Goal: Complete application form: Complete application form

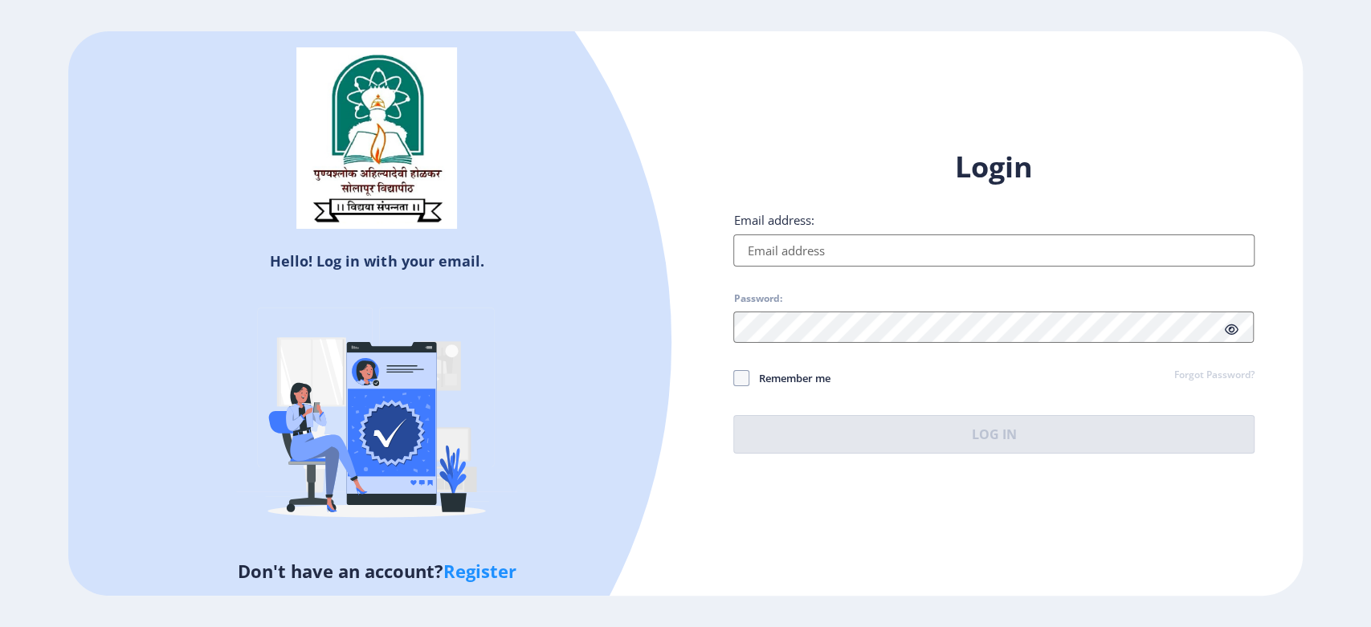
click at [799, 250] on input "Email address:" at bounding box center [994, 251] width 521 height 32
type input "hollaaditya3@gmail.com"
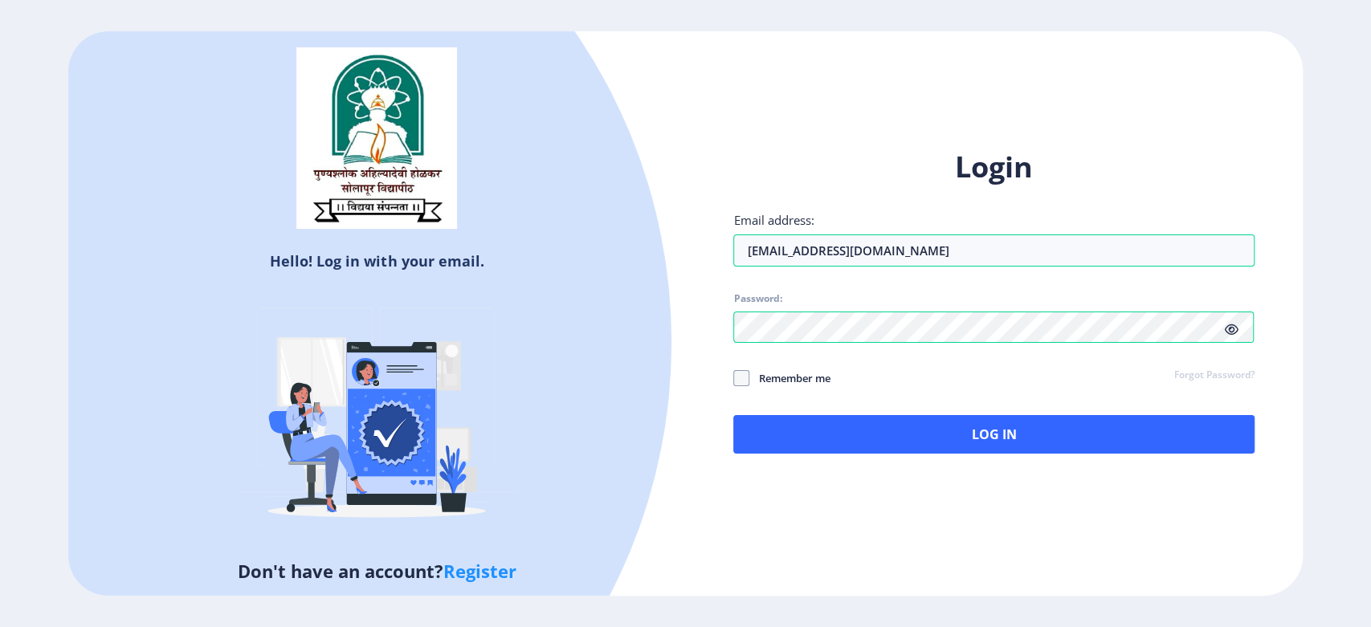
click at [1226, 321] on span at bounding box center [1232, 329] width 14 height 16
click at [810, 382] on span "Remember me" at bounding box center [790, 378] width 80 height 19
click at [734, 379] on input "Remember me" at bounding box center [734, 378] width 1 height 1
checkbox input "true"
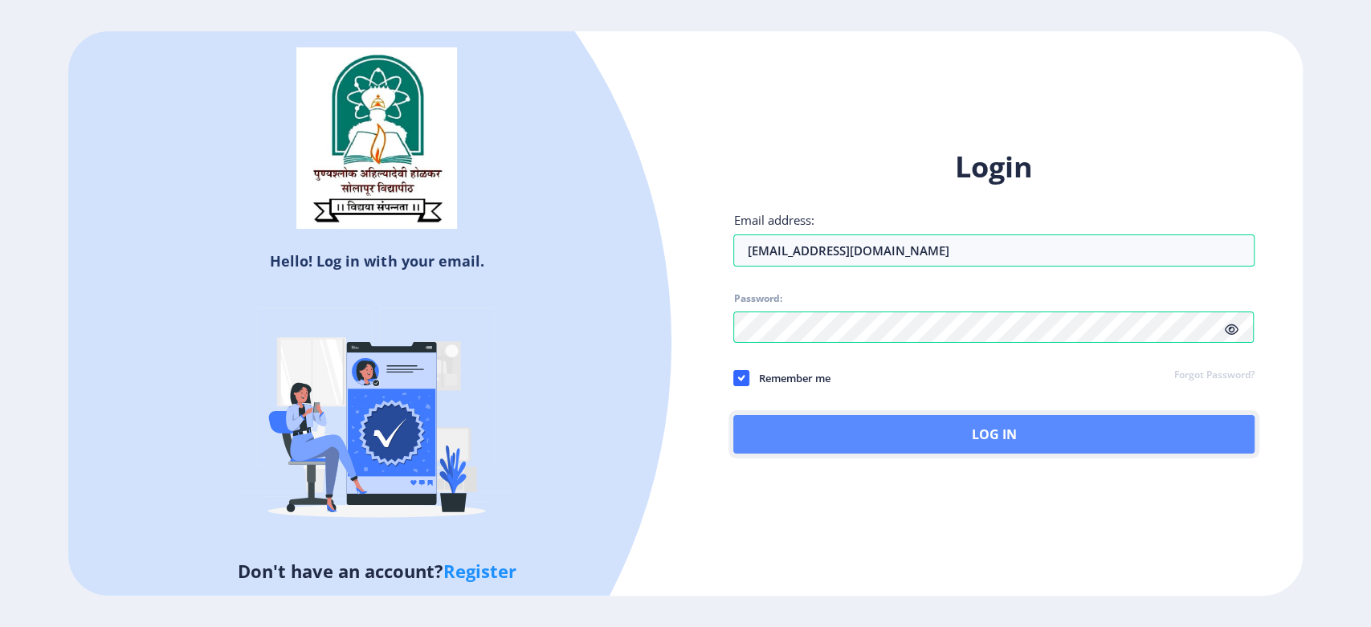
click at [910, 424] on button "Log In" at bounding box center [994, 434] width 521 height 39
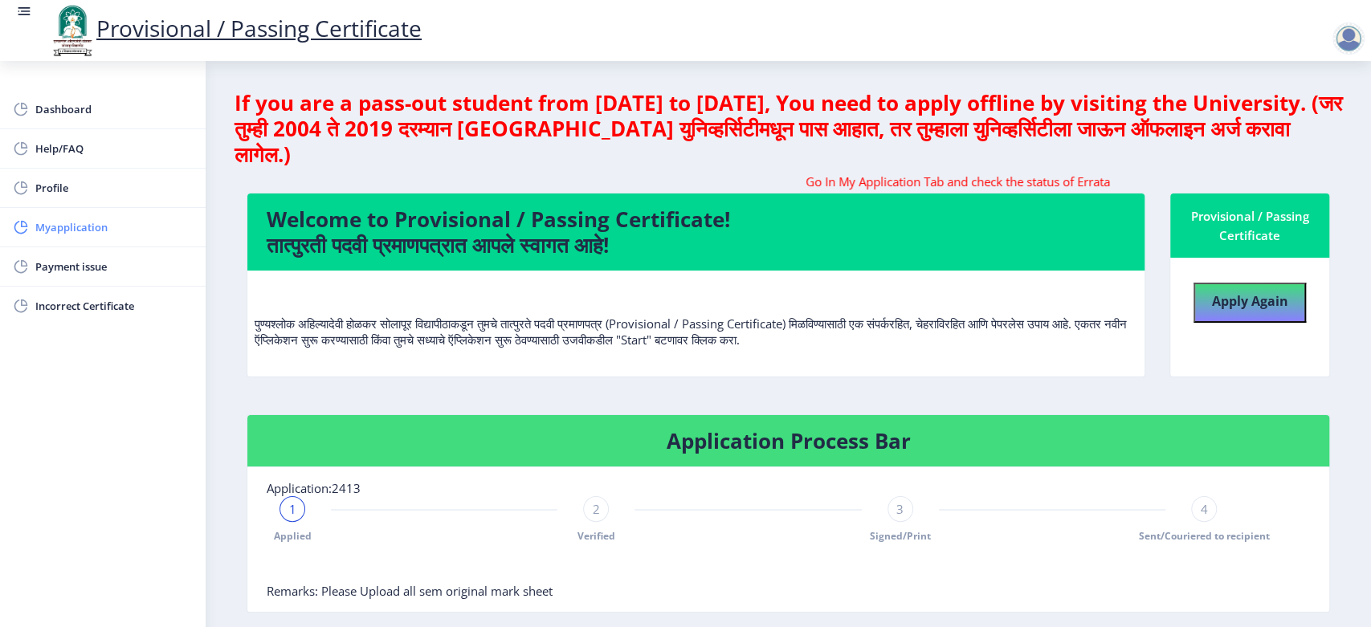
click at [72, 227] on span "Myapplication" at bounding box center [113, 227] width 157 height 19
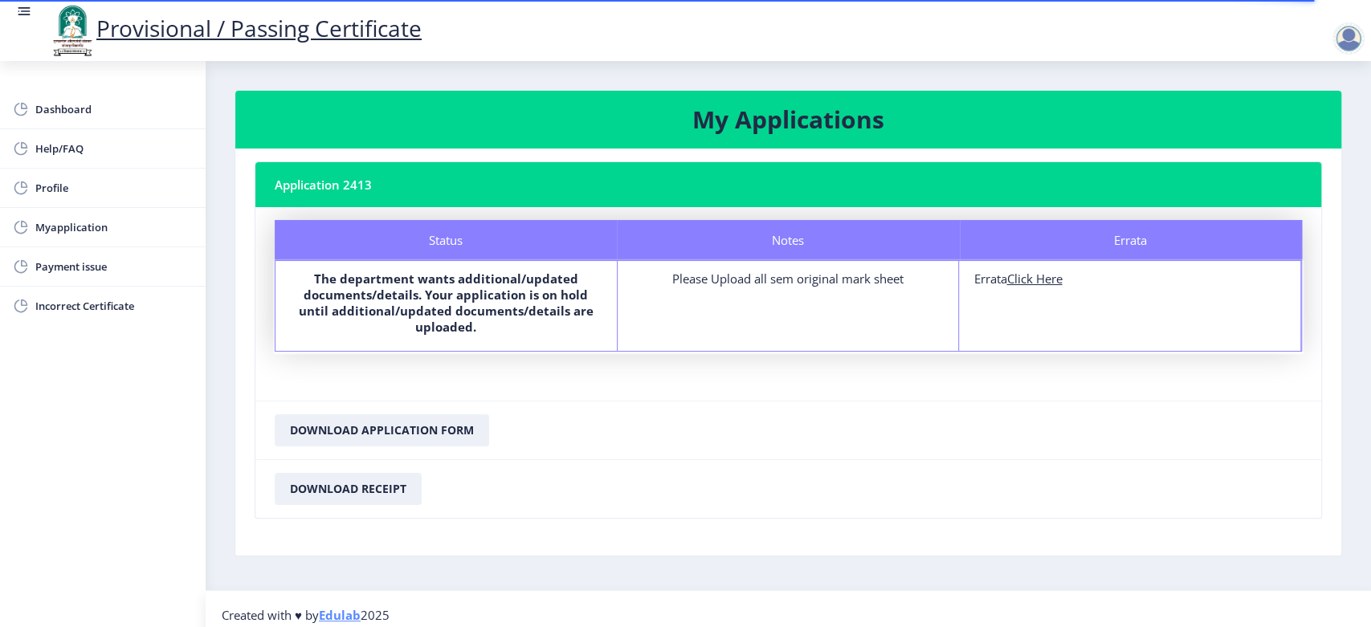
click at [1031, 284] on u "Click Here" at bounding box center [1034, 279] width 55 height 16
select select
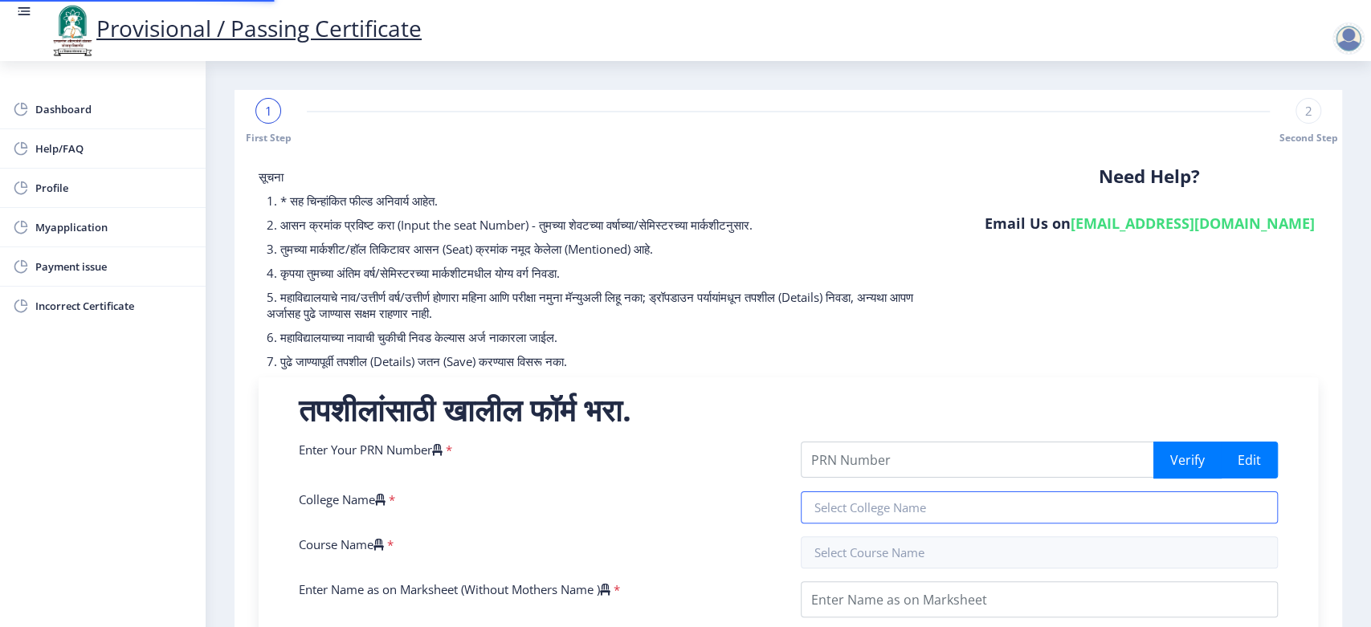
type input "202101053016727"
type input "SVERIs College of Engineering, Pandharpur"
type input "Bachelor of Technology Electronics and Telecommunication Engineering"
type input "HOLLA ADITYA VISHNUMURTHY"
type input "SARVAMANGALA"
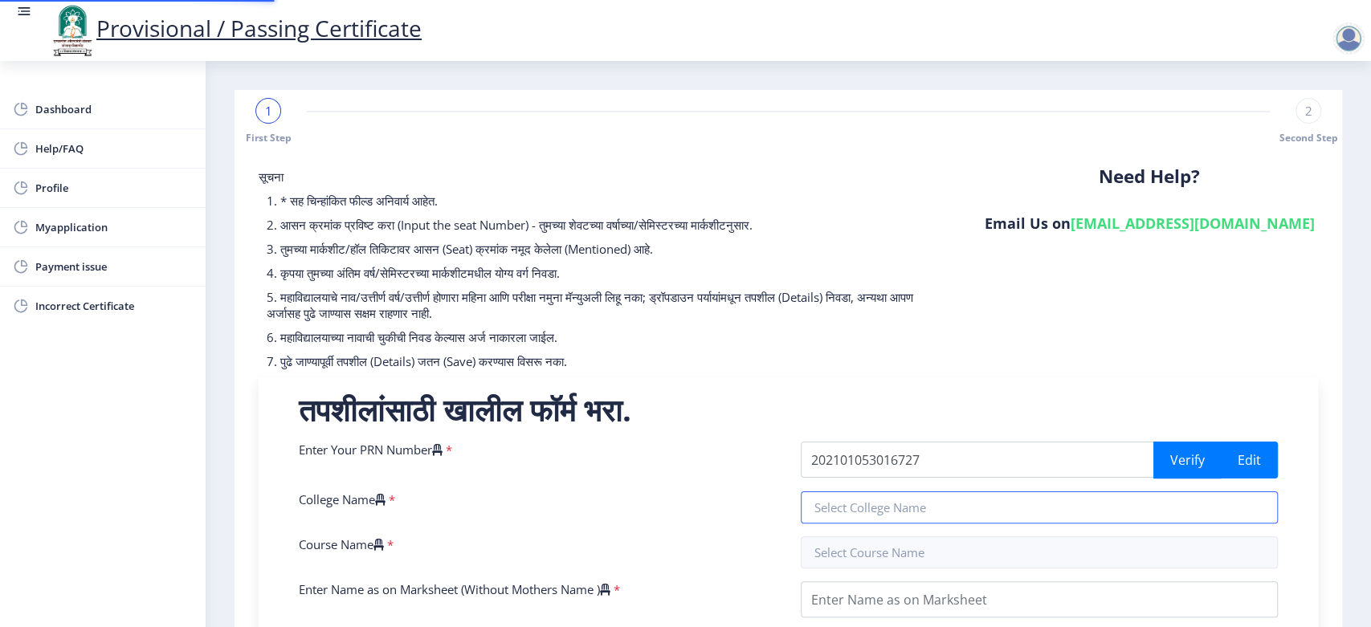
type input "Electronics"
type input "Government Exam"
type input "184590"
select select "Grade A+"
select select "Regular"
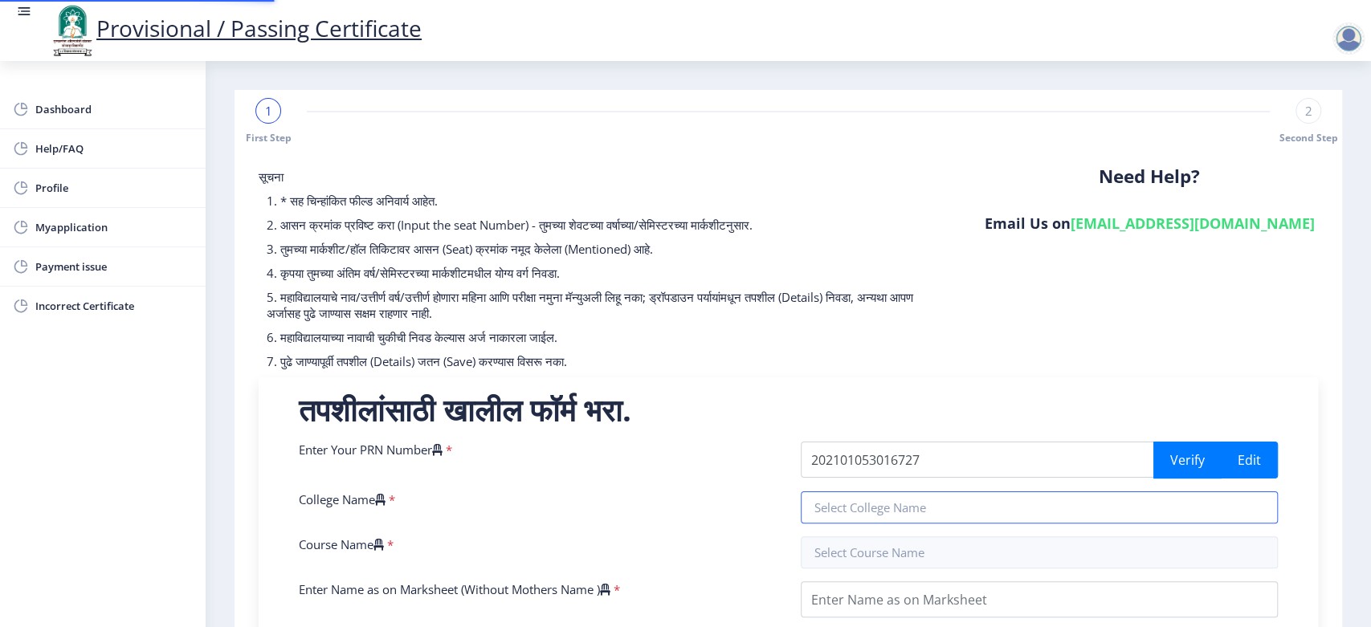
select select "None"
select select "2025"
select select "July"
select select "Semester"
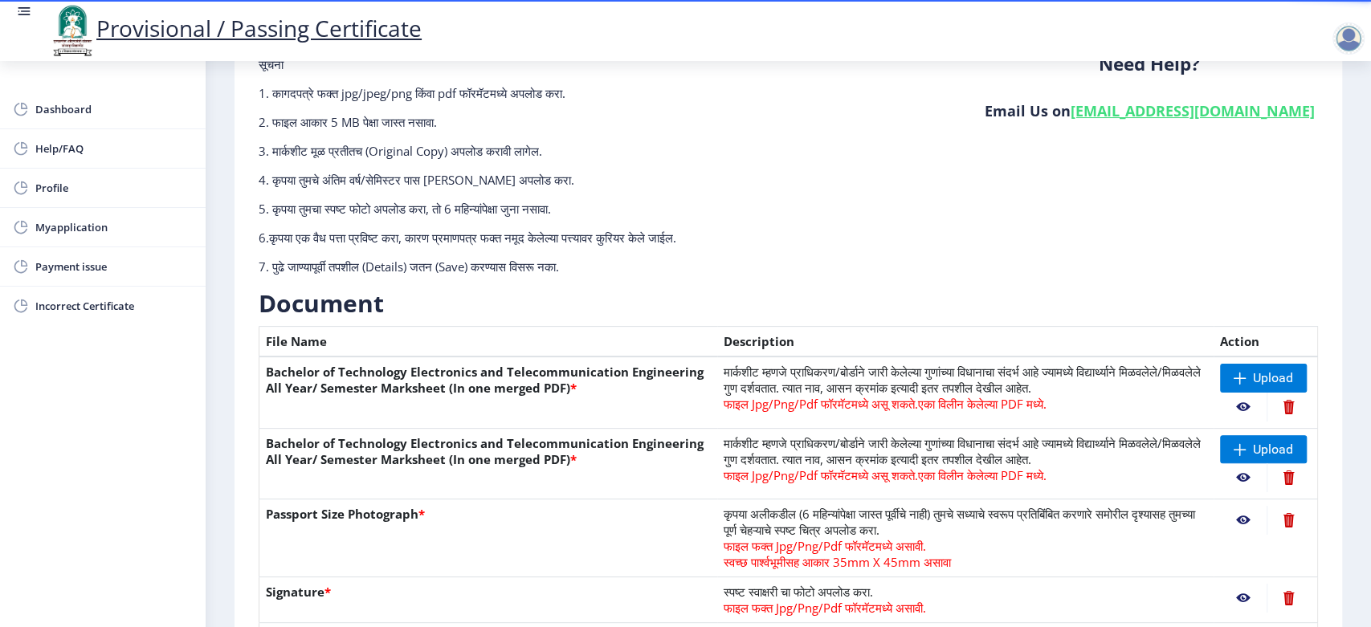
scroll to position [386, 0]
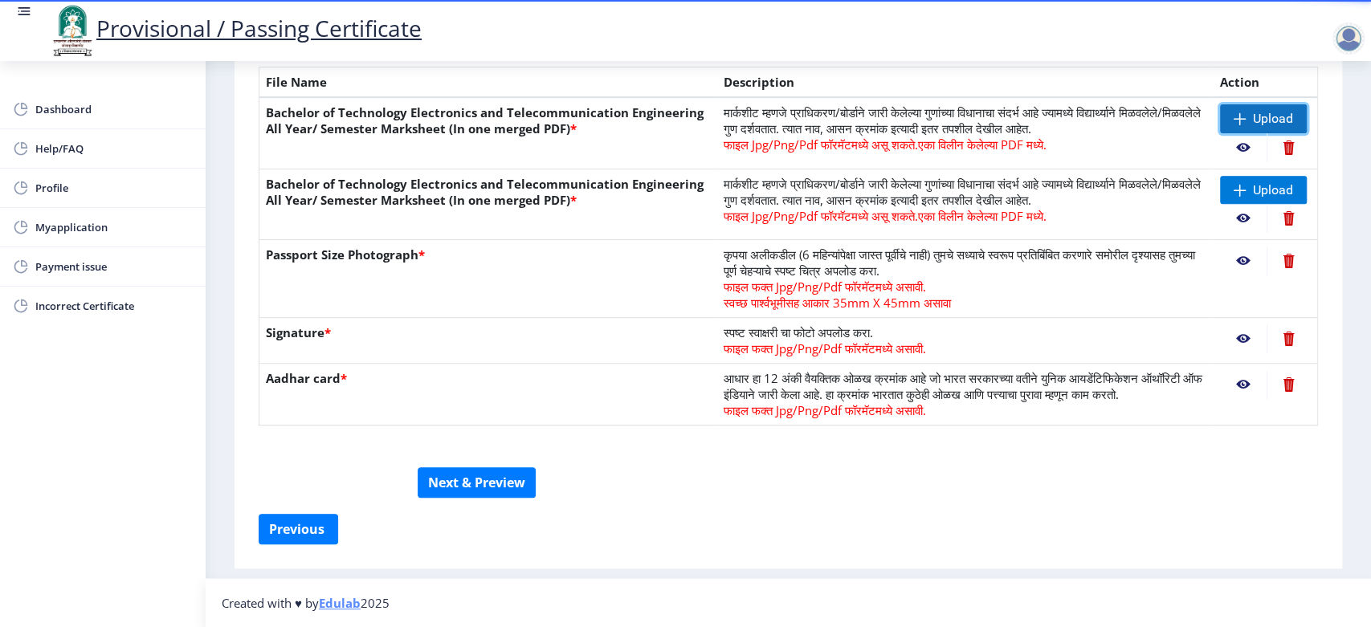
click at [1257, 111] on span "Upload" at bounding box center [1273, 119] width 40 height 16
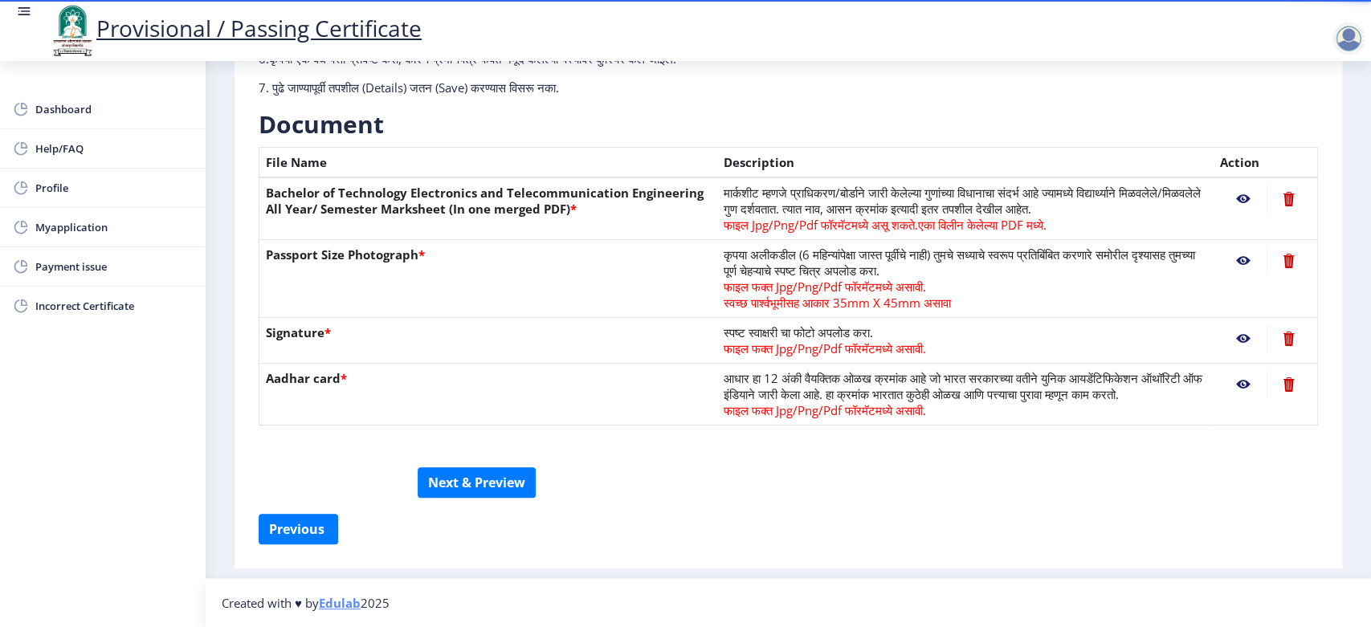
drag, startPoint x: 656, startPoint y: 288, endPoint x: 1237, endPoint y: 183, distance: 591.0
click at [1237, 185] on nb-action at bounding box center [1243, 199] width 47 height 29
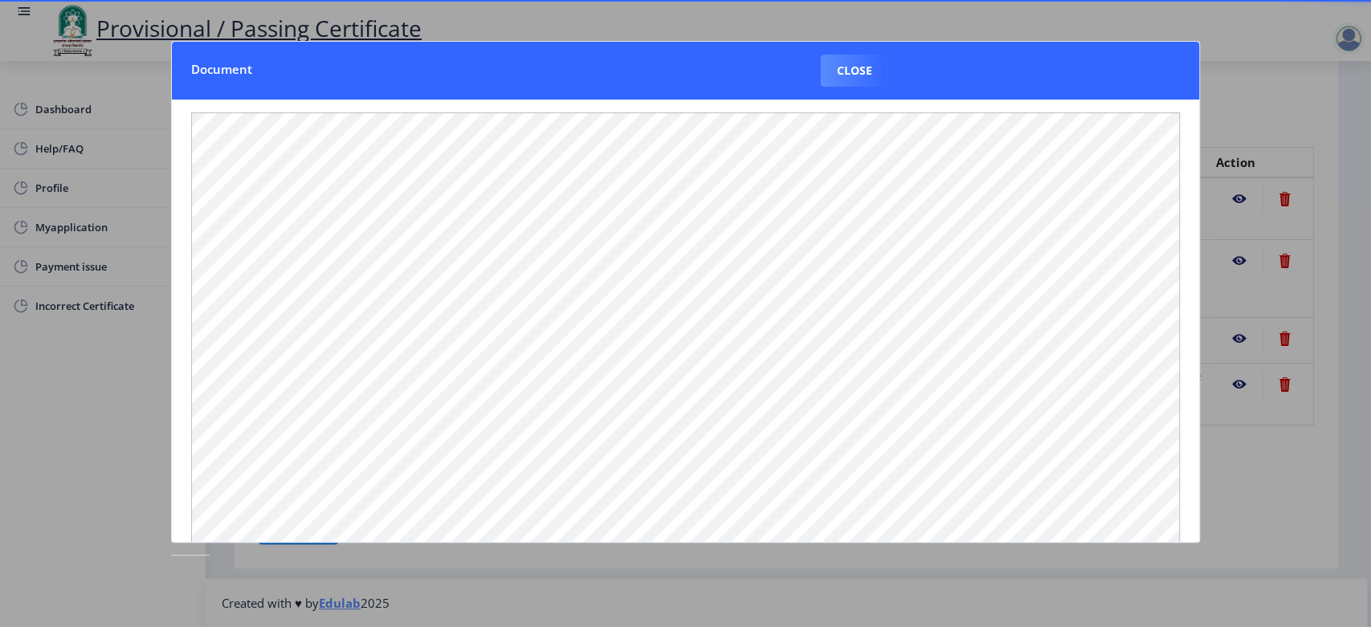
scroll to position [289, 0]
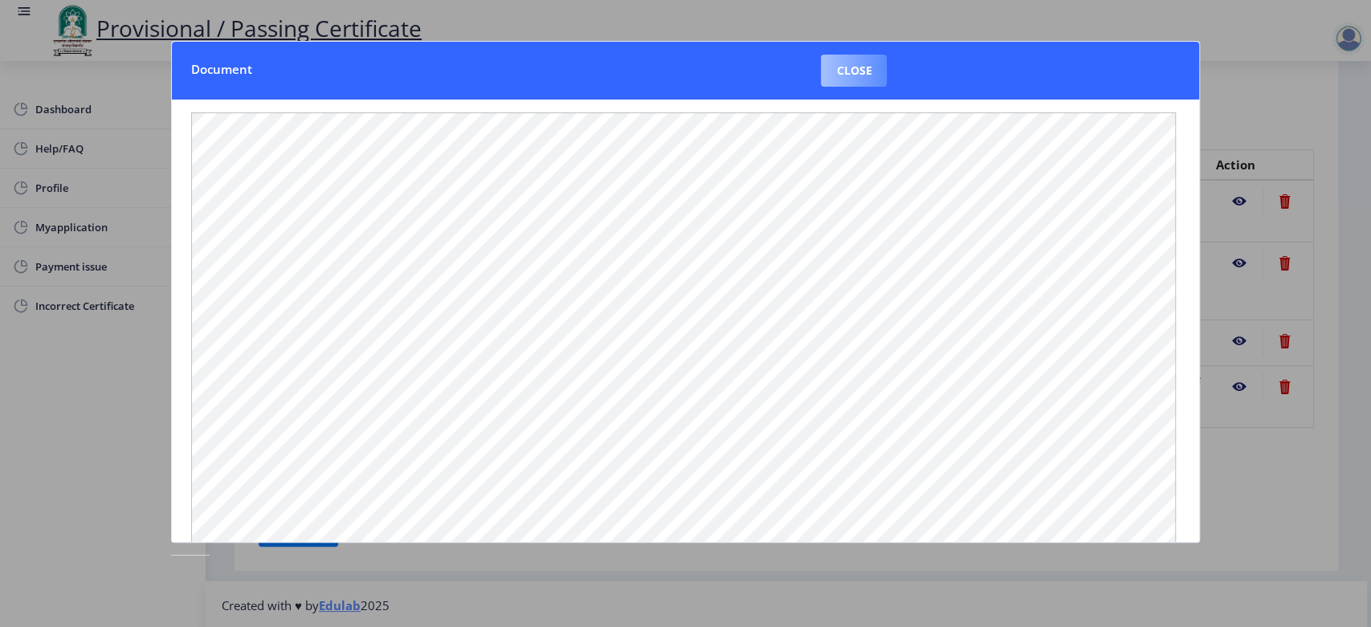
click at [848, 62] on button "Close" at bounding box center [854, 71] width 66 height 32
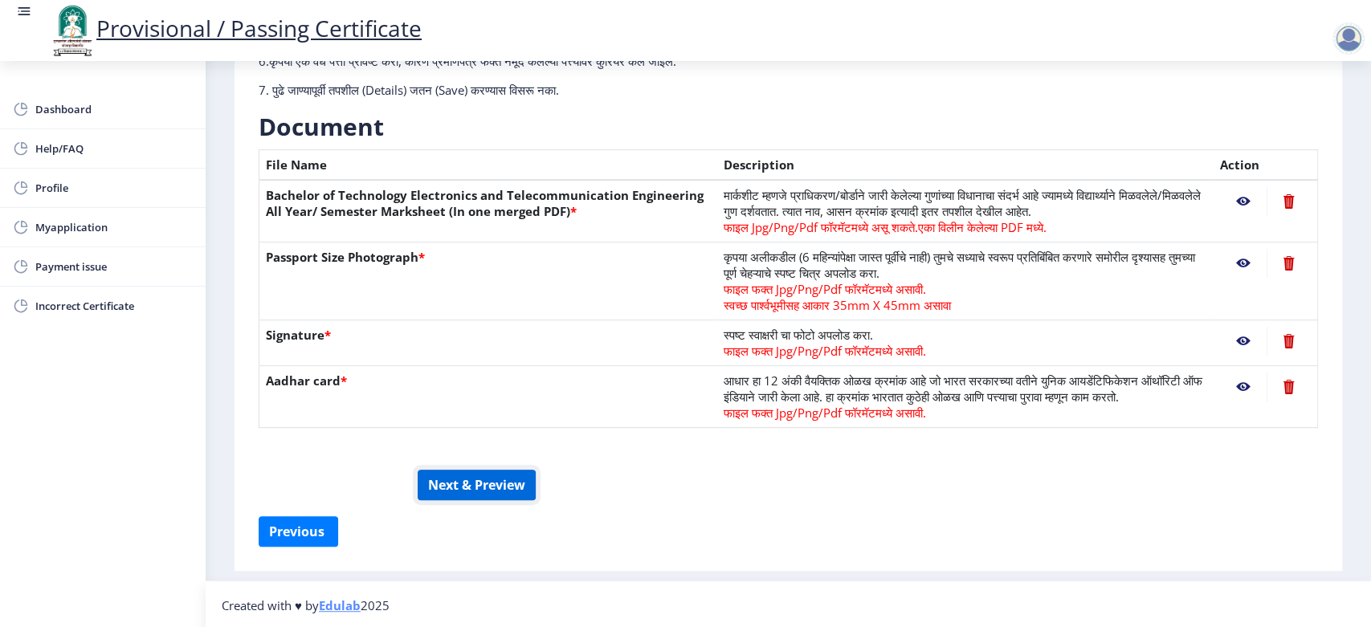
click at [472, 501] on button "Next & Preview" at bounding box center [477, 485] width 118 height 31
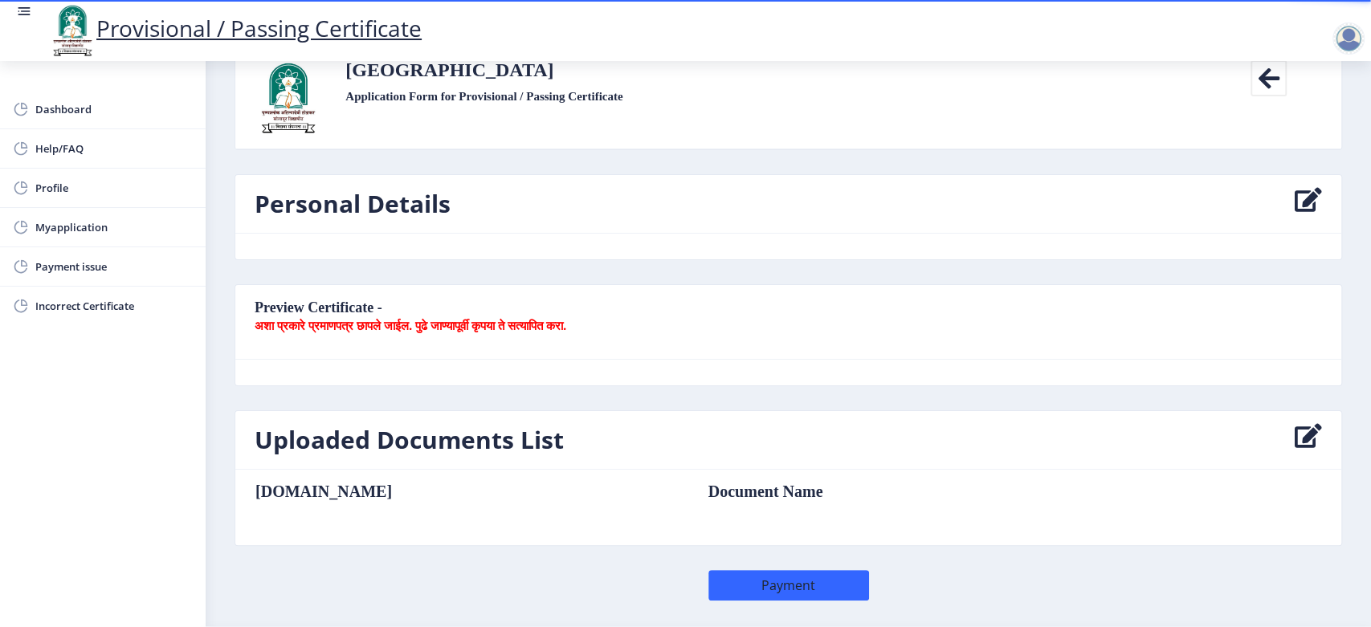
scroll to position [89, 0]
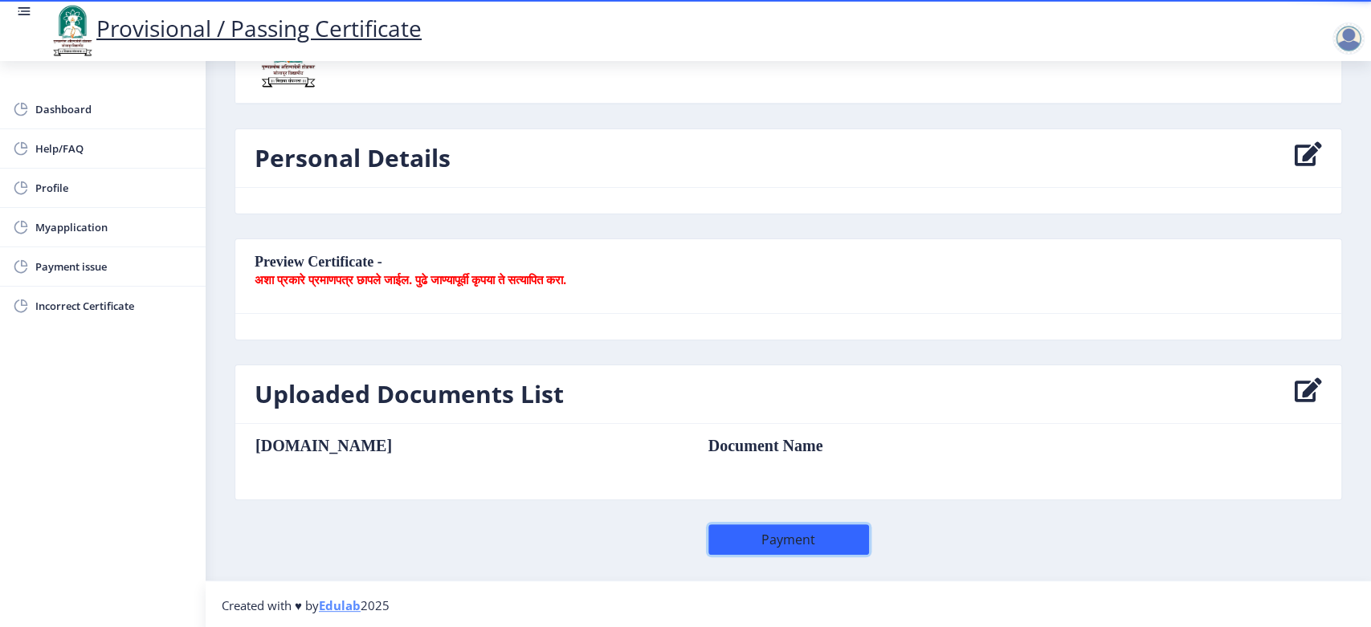
click at [776, 525] on button "Payment" at bounding box center [789, 540] width 161 height 31
click at [785, 542] on button "Payment" at bounding box center [789, 540] width 161 height 31
click at [778, 541] on button "Payment" at bounding box center [789, 540] width 161 height 31
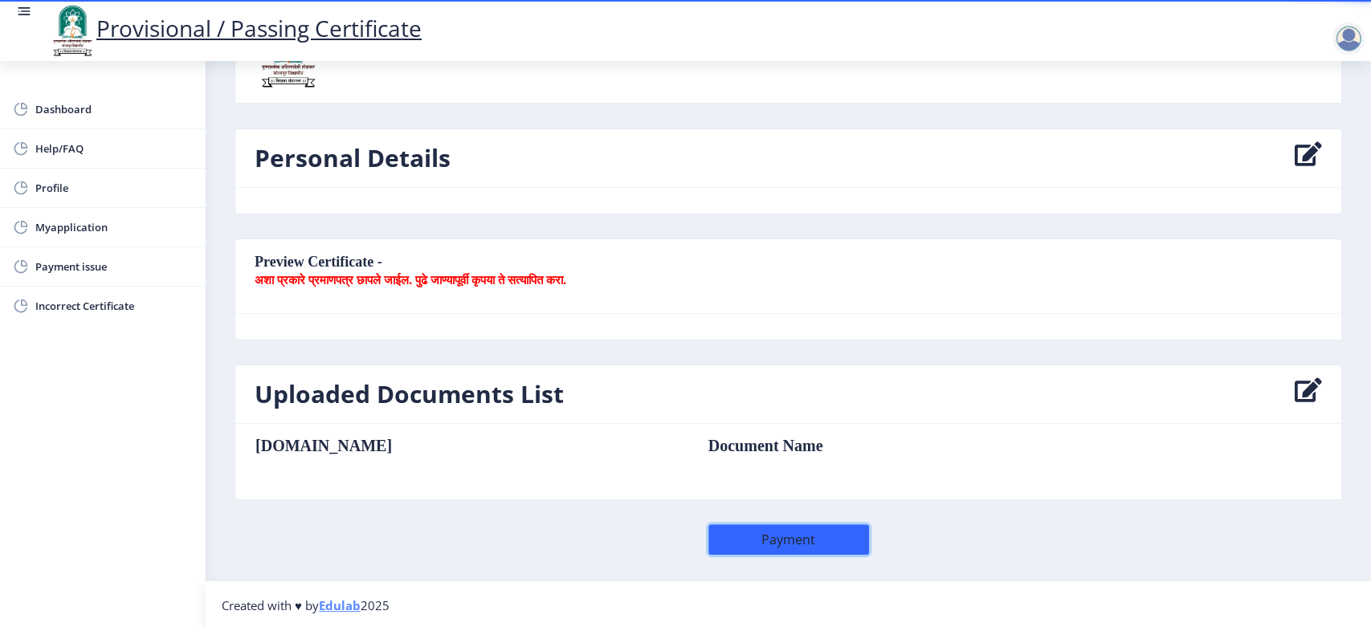
click at [778, 541] on button "Payment" at bounding box center [789, 540] width 161 height 31
click at [114, 236] on link "Myapplication" at bounding box center [103, 227] width 206 height 39
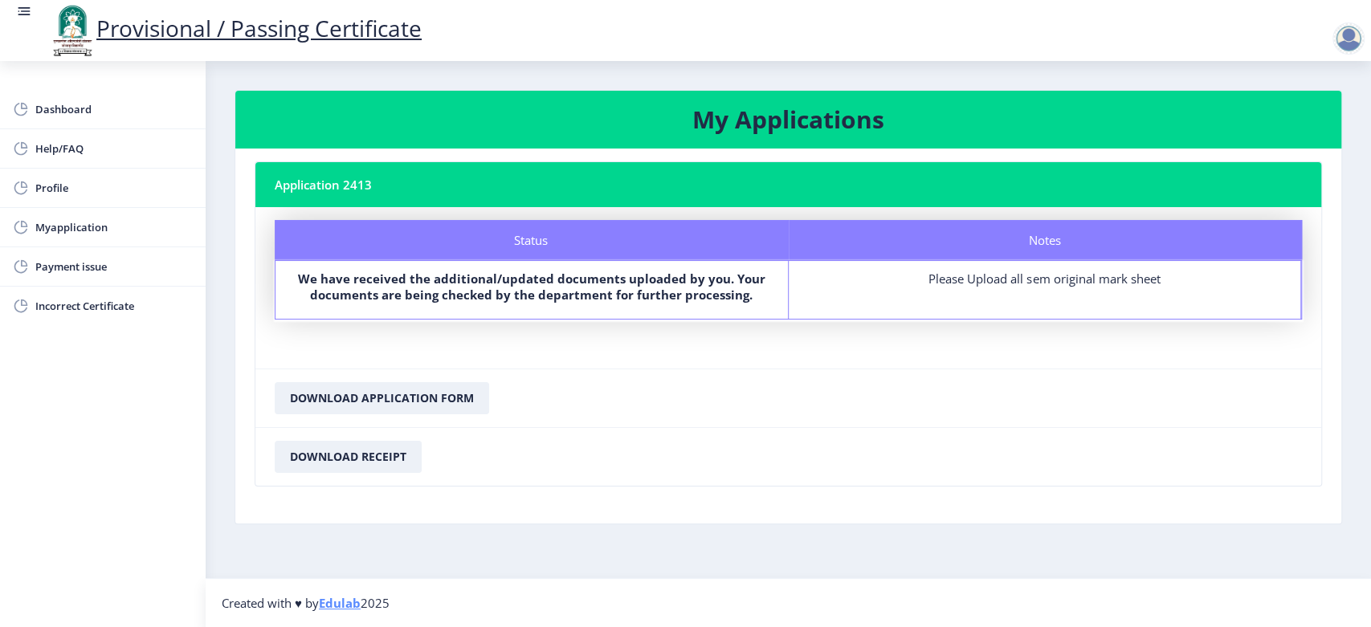
click at [19, 16] on rect at bounding box center [24, 11] width 16 height 16
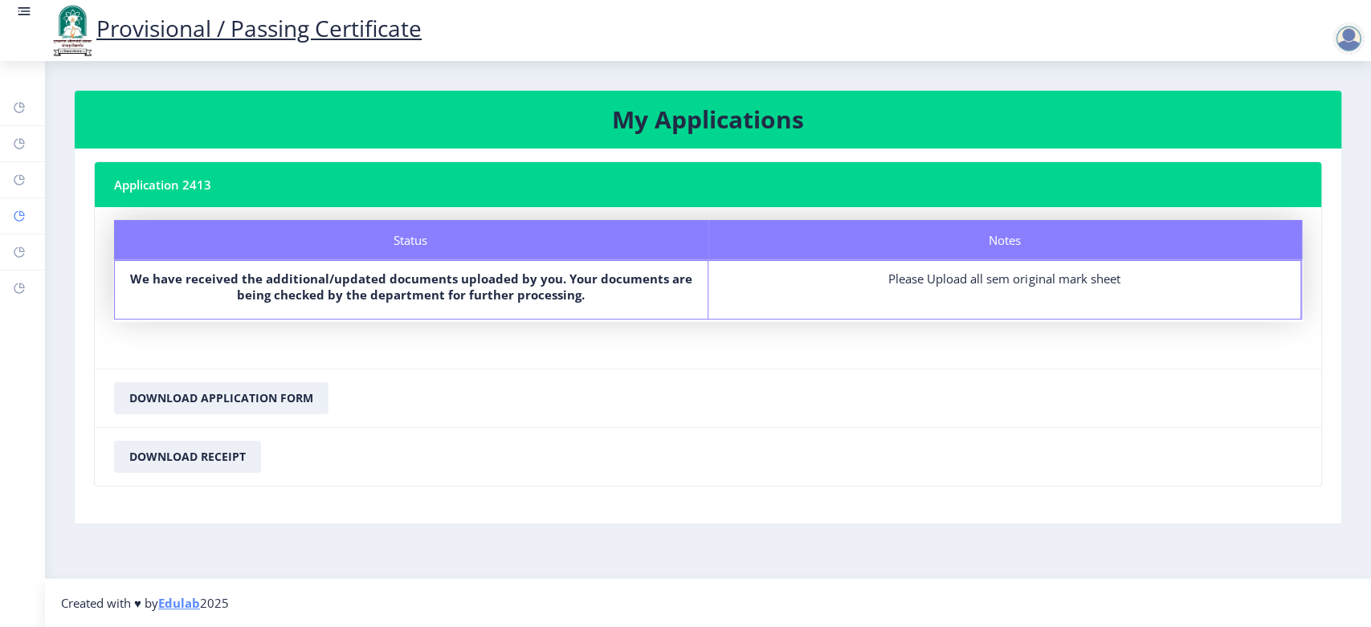
click at [12, 221] on link "Myapplication" at bounding box center [22, 215] width 45 height 35
click at [311, 38] on link "Provisional / Passing Certificate" at bounding box center [235, 28] width 374 height 31
